Goal: Information Seeking & Learning: Find specific fact

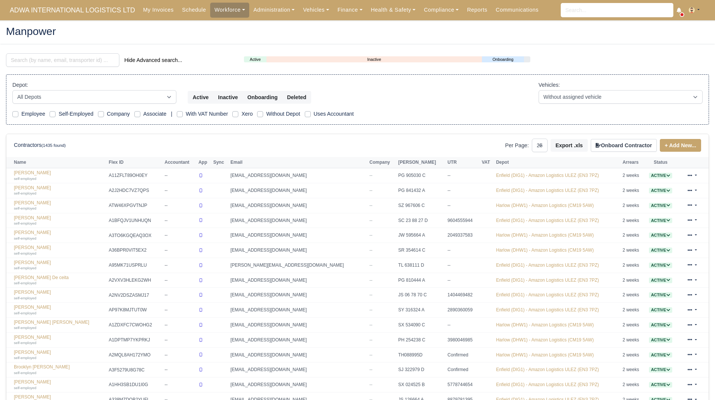
select select "25"
click at [81, 62] on input "search" at bounding box center [62, 60] width 113 height 14
paste input "Turan"
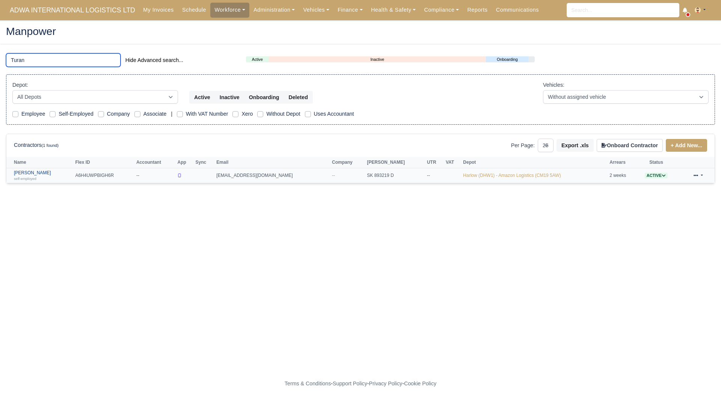
type input "Turan"
click at [38, 175] on link "[PERSON_NAME] self-employed" at bounding box center [42, 175] width 57 height 11
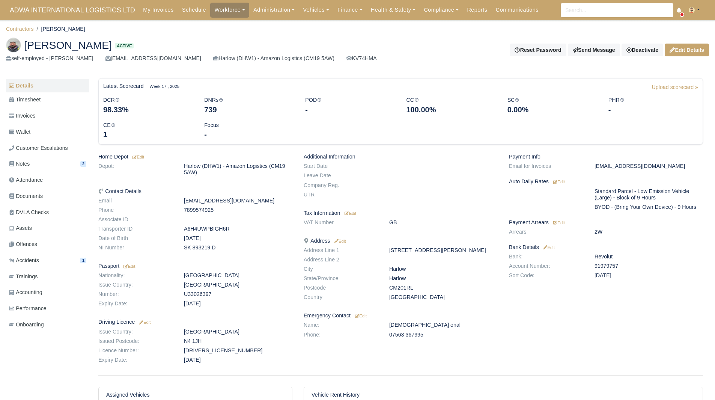
drag, startPoint x: 112, startPoint y: 50, endPoint x: 24, endPoint y: 51, distance: 87.8
click at [24, 50] on span "[PERSON_NAME]" at bounding box center [68, 45] width 88 height 11
copy span "[PERSON_NAME]"
click at [602, 263] on dd "91979757" at bounding box center [649, 266] width 120 height 6
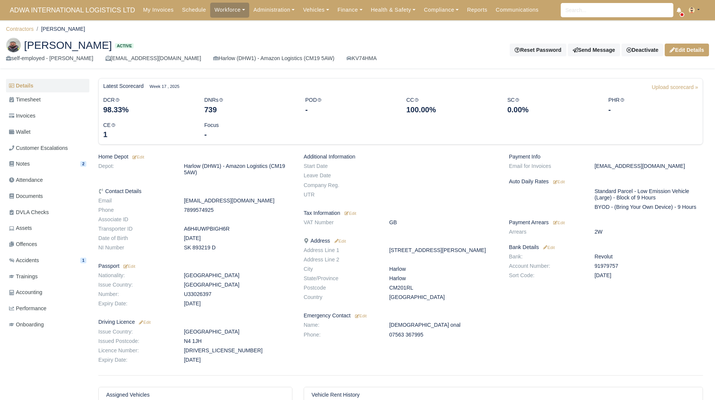
copy dd "91979757"
click at [20, 27] on link "Contractors" at bounding box center [20, 29] width 28 height 6
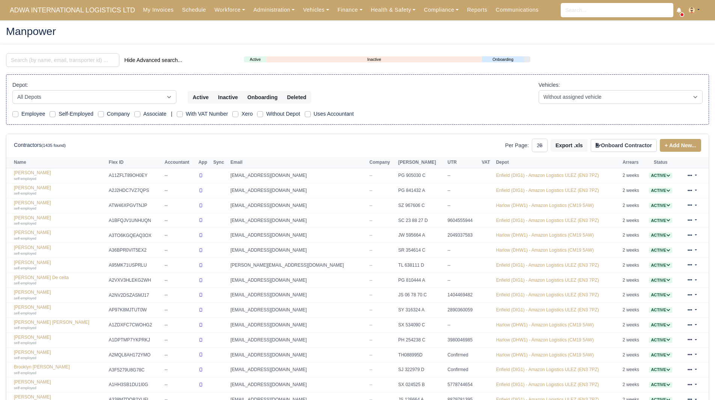
select select "25"
